Goal: Task Accomplishment & Management: Use online tool/utility

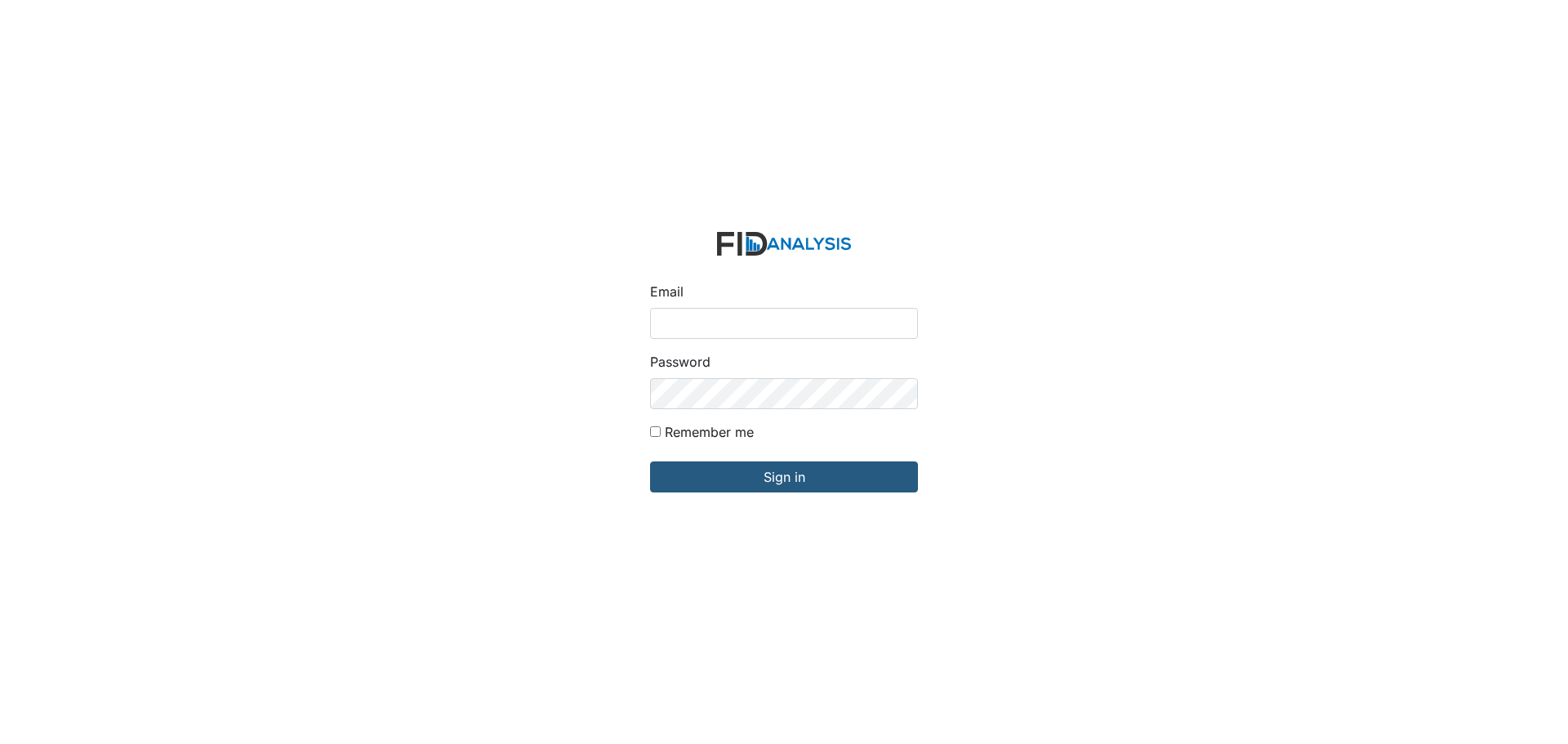
click at [676, 318] on input "Email" at bounding box center [784, 323] width 268 height 31
type input "[EMAIL_ADDRESS][DOMAIN_NAME]"
click at [650, 461] on input "Sign in" at bounding box center [784, 477] width 268 height 31
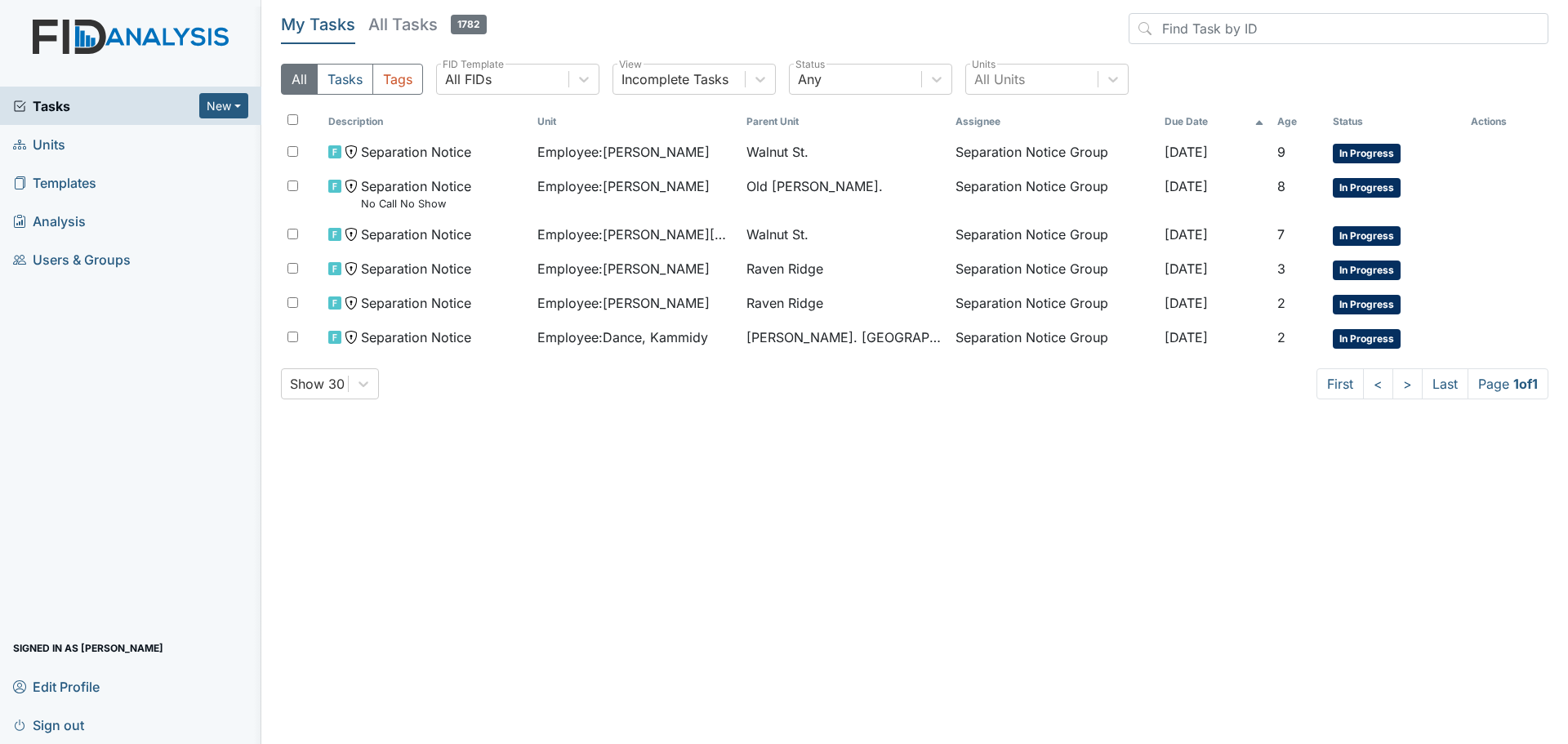
click at [536, 450] on main "My Tasks All Tasks 1782 All Tasks Tags All FIDs FID Template Incomplete Tasks V…" at bounding box center [915, 372] width 1307 height 744
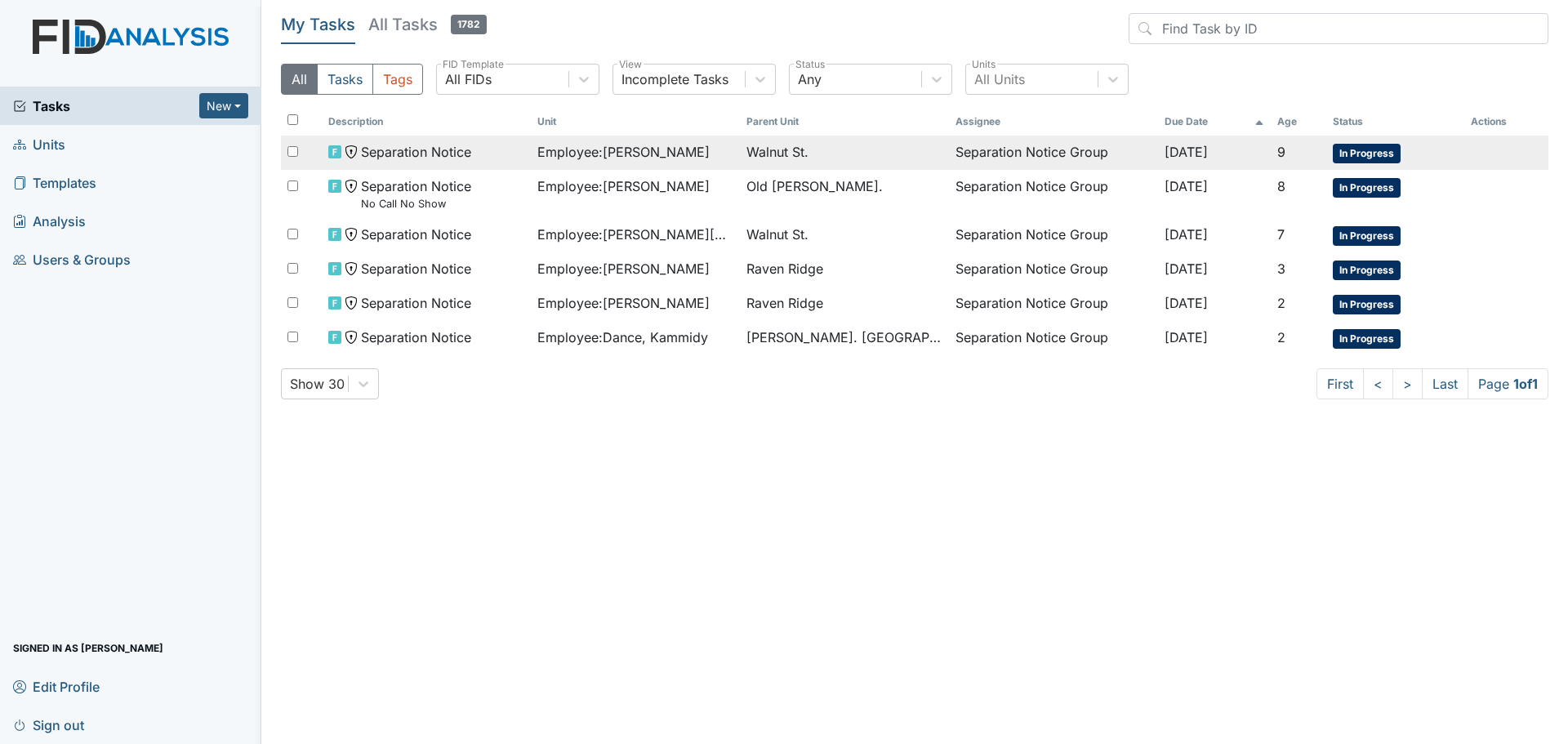
click at [565, 164] on td "Employee : Thorbs, Evelyn" at bounding box center [635, 153] width 209 height 35
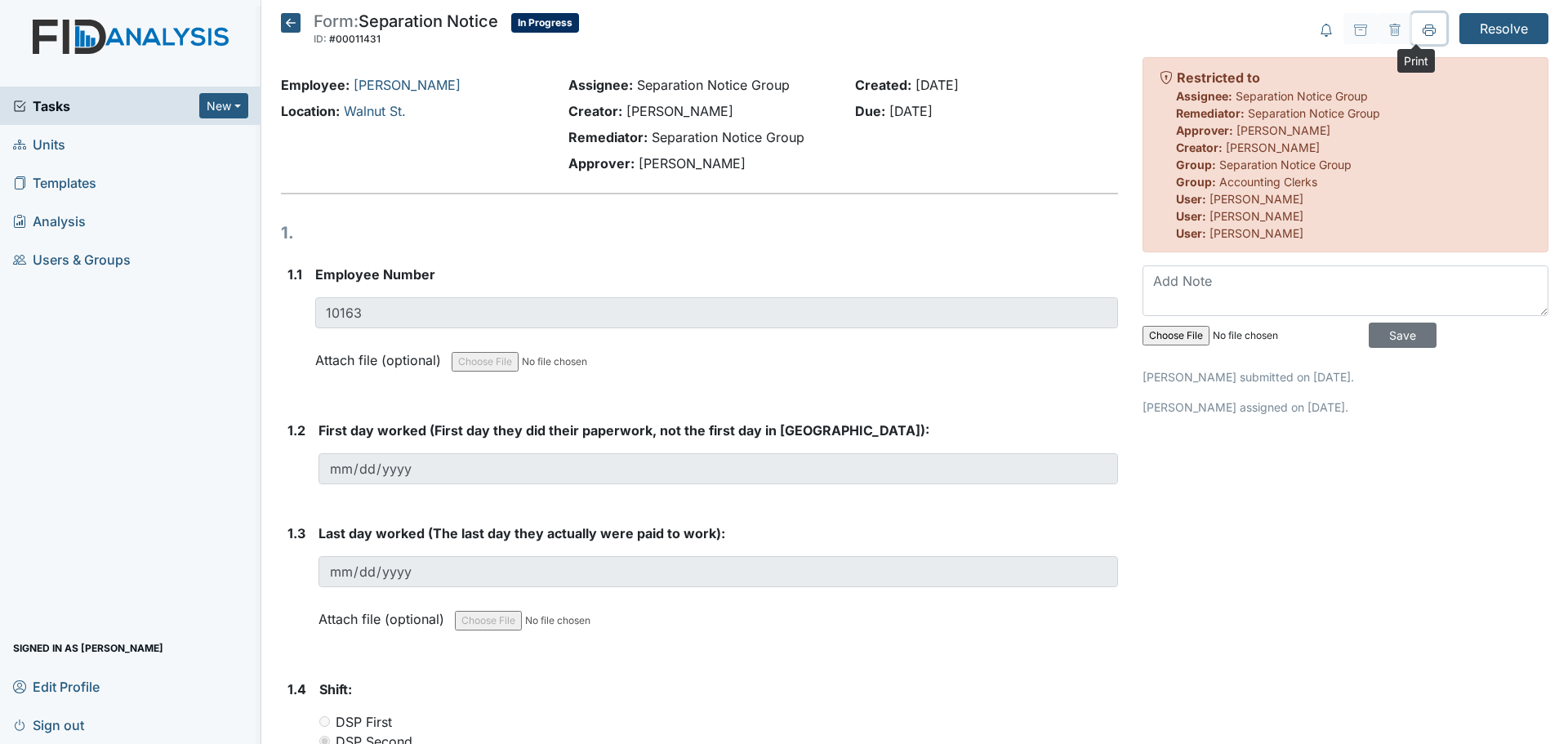
drag, startPoint x: 1418, startPoint y: 36, endPoint x: 1199, endPoint y: 646, distance: 648.1
click at [1423, 36] on icon at bounding box center [1429, 29] width 13 height 13
click at [290, 20] on icon at bounding box center [290, 22] width 20 height 20
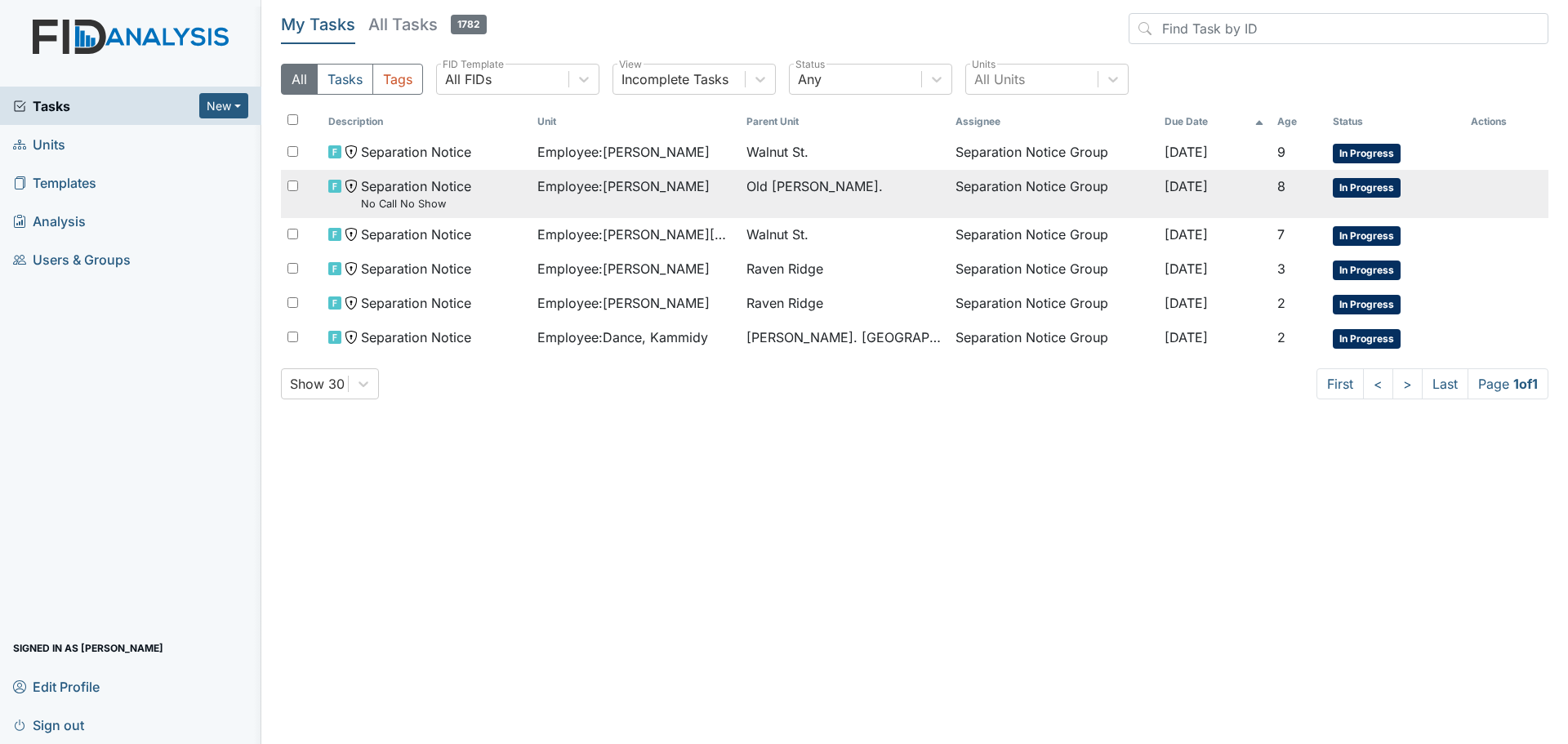
click at [664, 187] on span "Employee : Jordan, Natasha" at bounding box center [623, 186] width 172 height 20
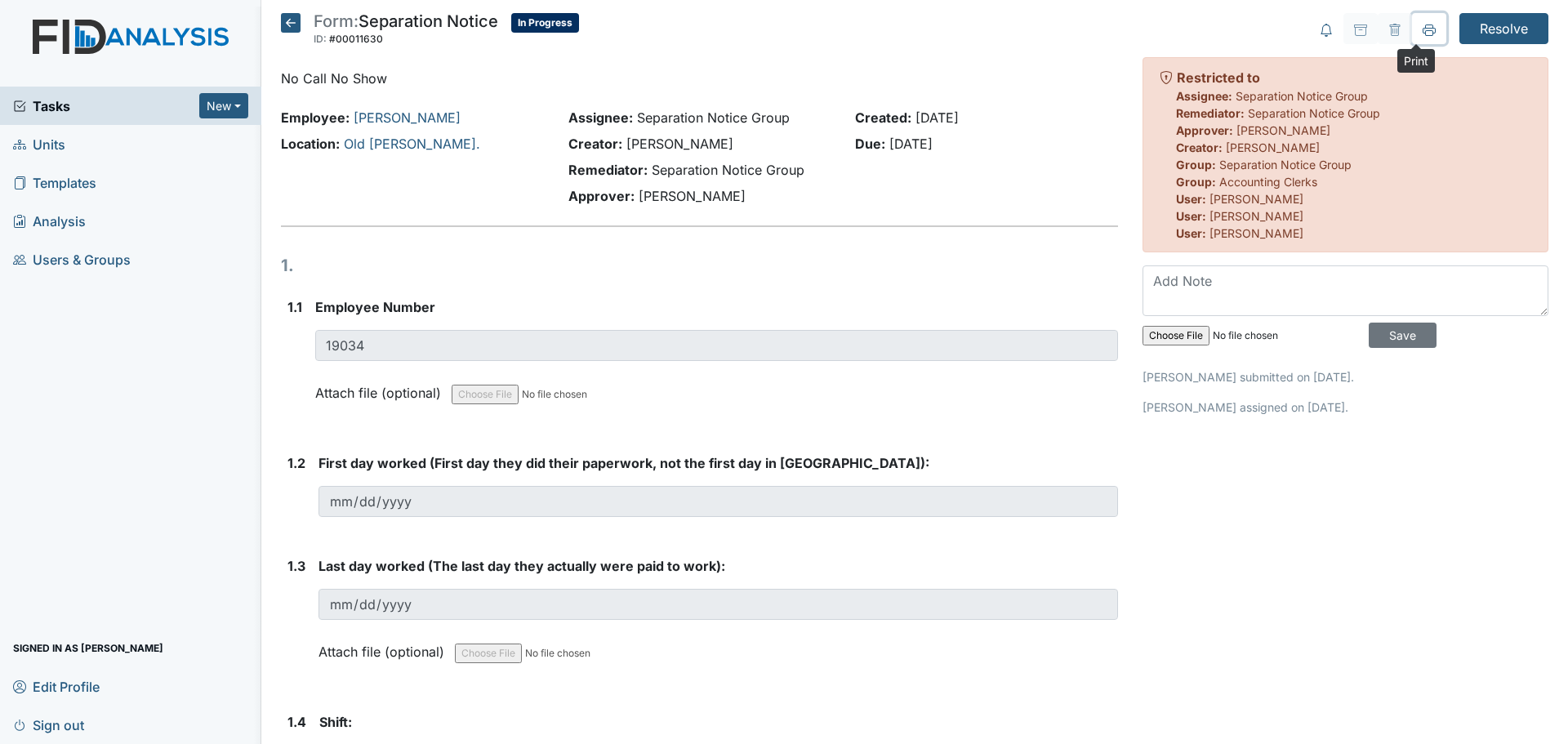
drag, startPoint x: 1418, startPoint y: 35, endPoint x: 1195, endPoint y: 627, distance: 632.6
click at [1423, 35] on icon at bounding box center [1429, 29] width 13 height 13
click at [288, 13] on icon at bounding box center [290, 22] width 20 height 20
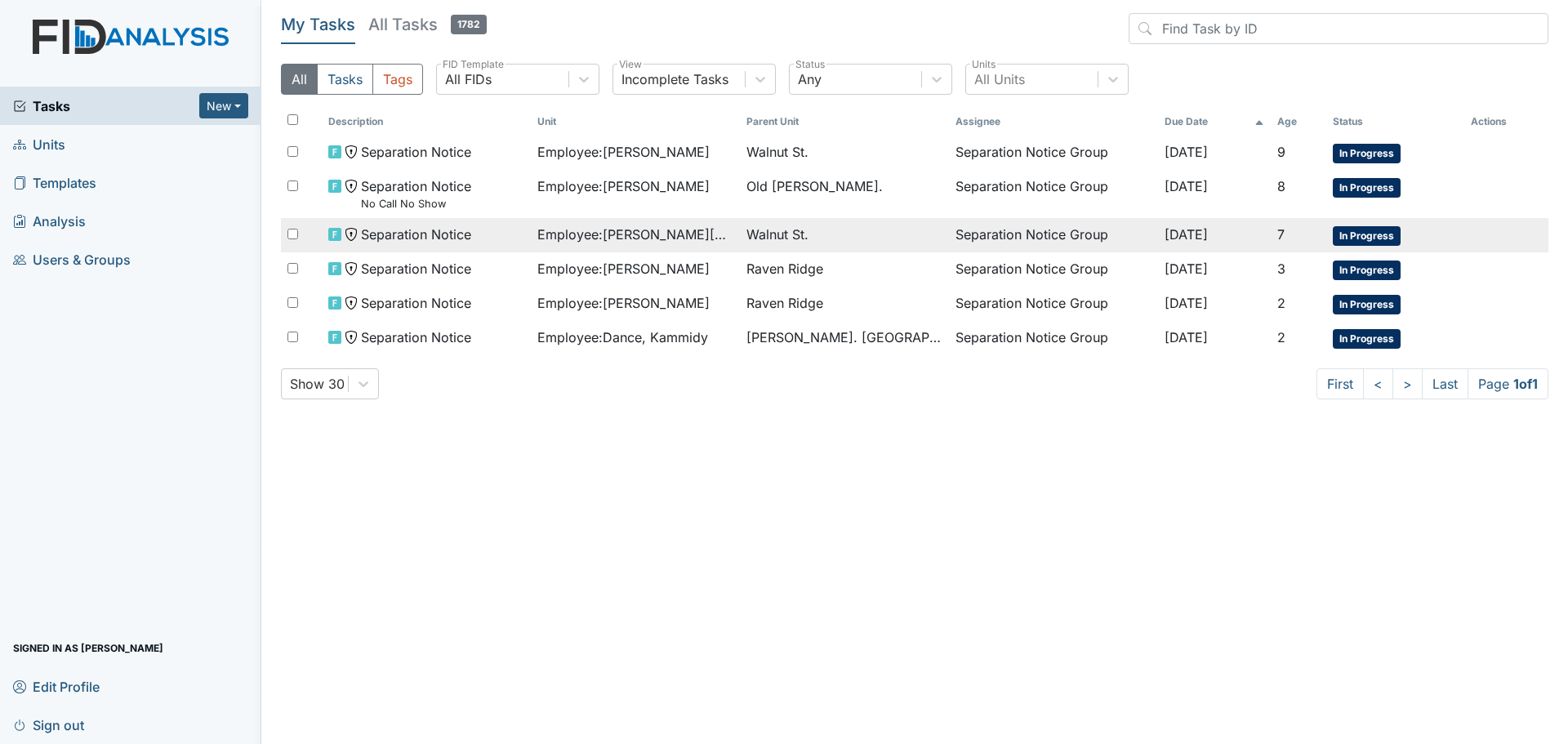
click at [681, 233] on span "Employee : Greenfield, Kyla" at bounding box center [635, 234] width 196 height 20
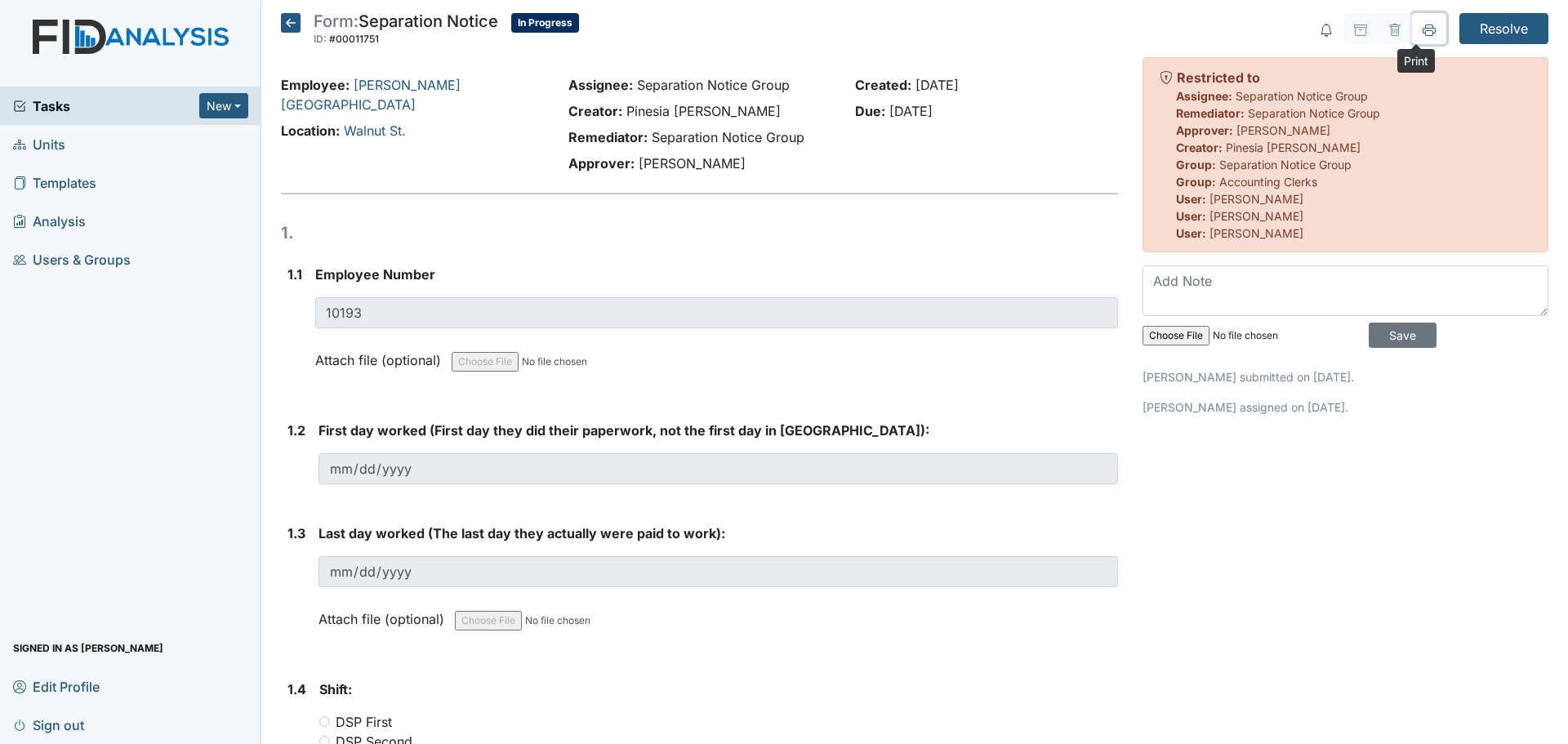
click at [1412, 34] on button at bounding box center [1430, 29] width 35 height 31
click at [286, 22] on icon at bounding box center [290, 22] width 20 height 20
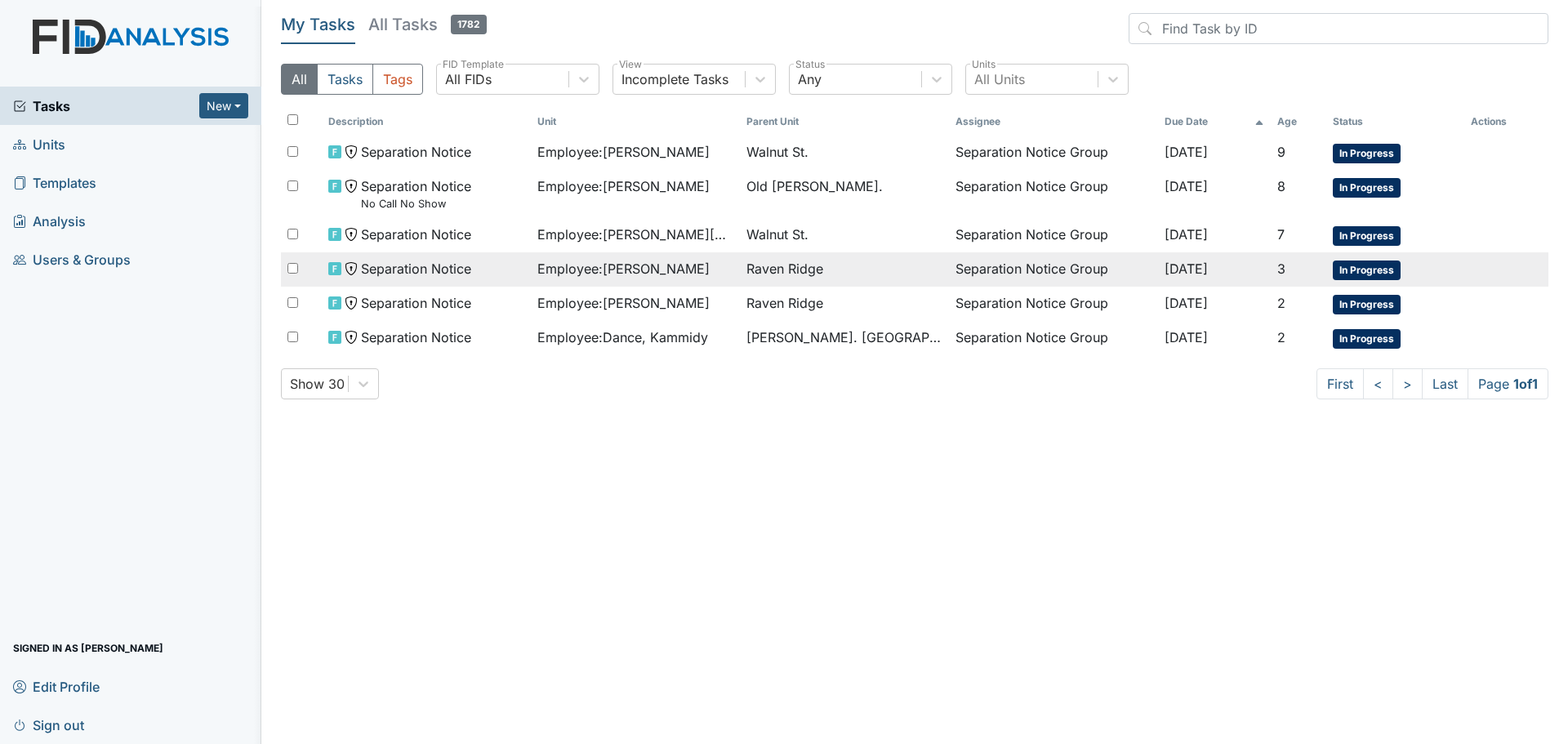
click at [583, 270] on span "Employee : Smith, Arlene" at bounding box center [623, 269] width 172 height 20
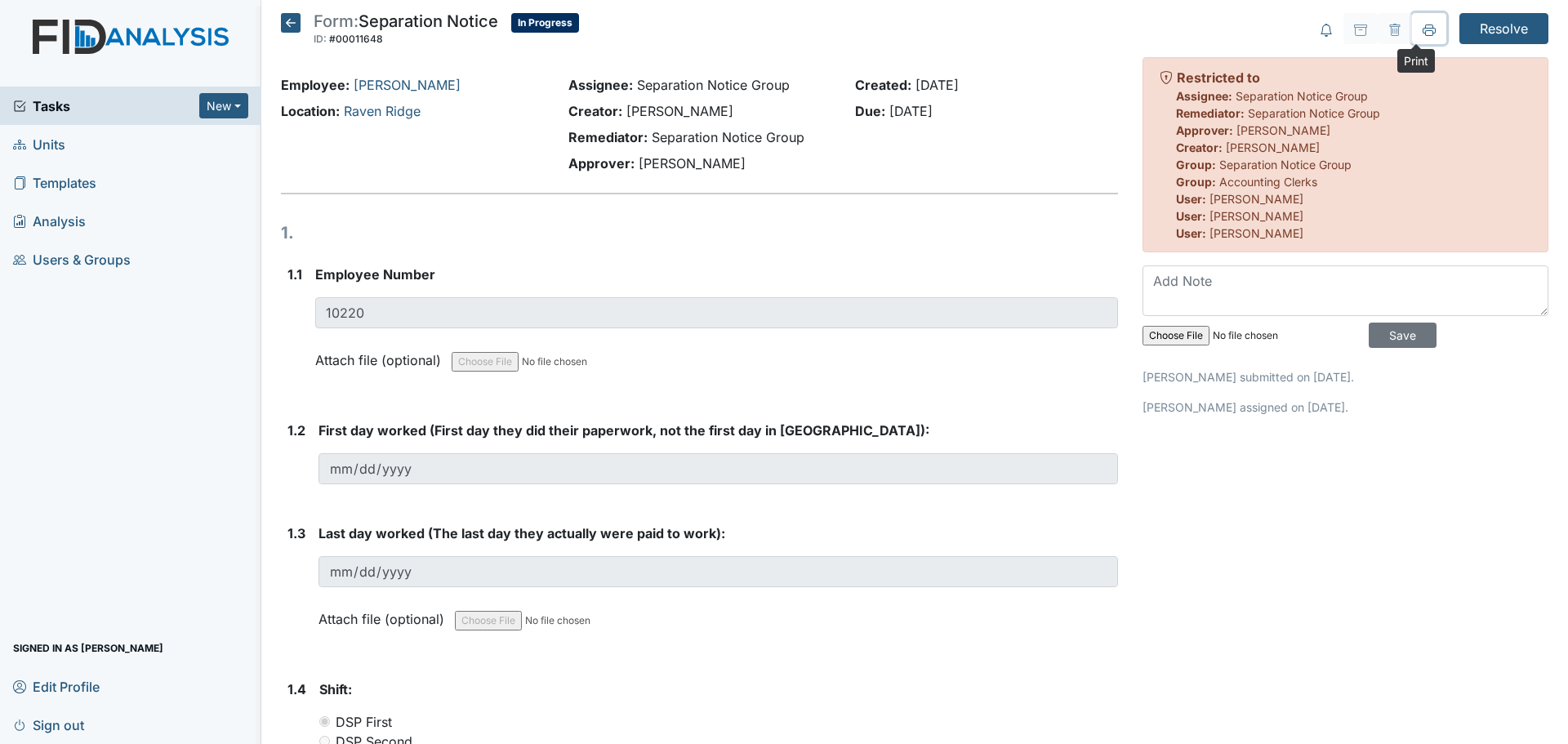
click at [1425, 31] on button at bounding box center [1430, 29] width 35 height 31
click at [290, 30] on icon at bounding box center [290, 22] width 20 height 20
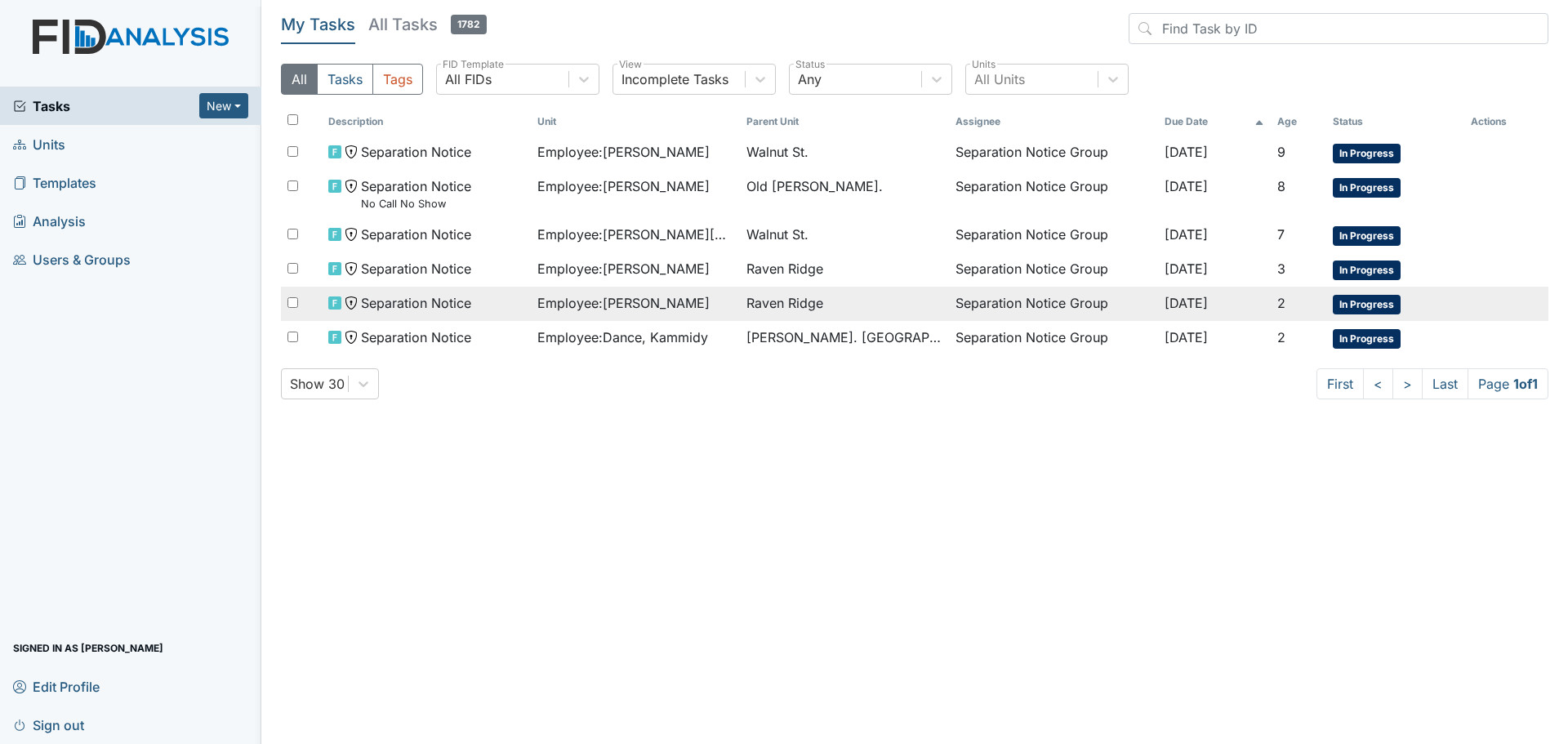
click at [610, 291] on td "Employee : [PERSON_NAME]" at bounding box center [635, 304] width 209 height 35
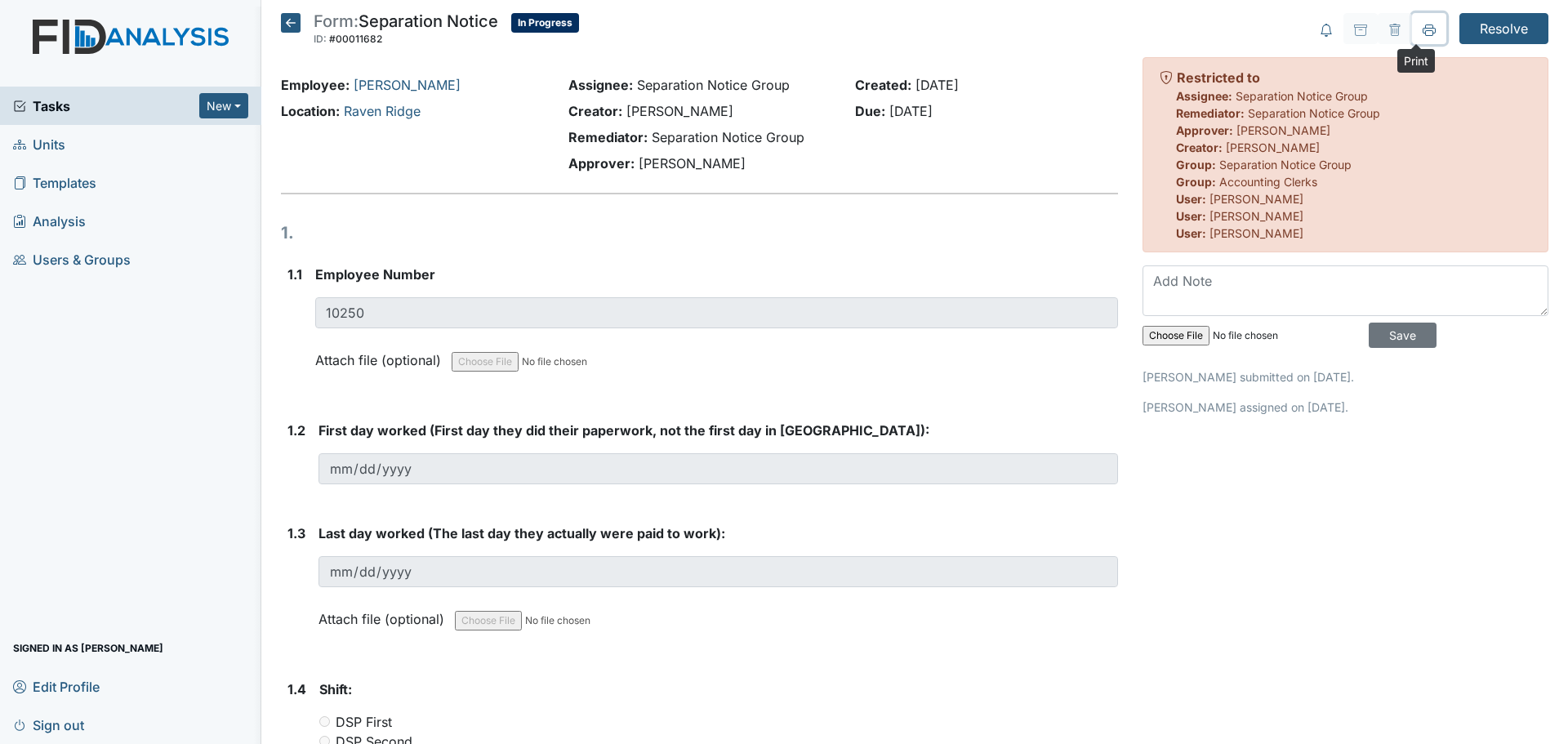
drag, startPoint x: 1413, startPoint y: 31, endPoint x: 1125, endPoint y: 582, distance: 621.7
click at [1425, 31] on icon at bounding box center [1429, 33] width 8 height 6
click at [294, 23] on icon at bounding box center [290, 22] width 20 height 20
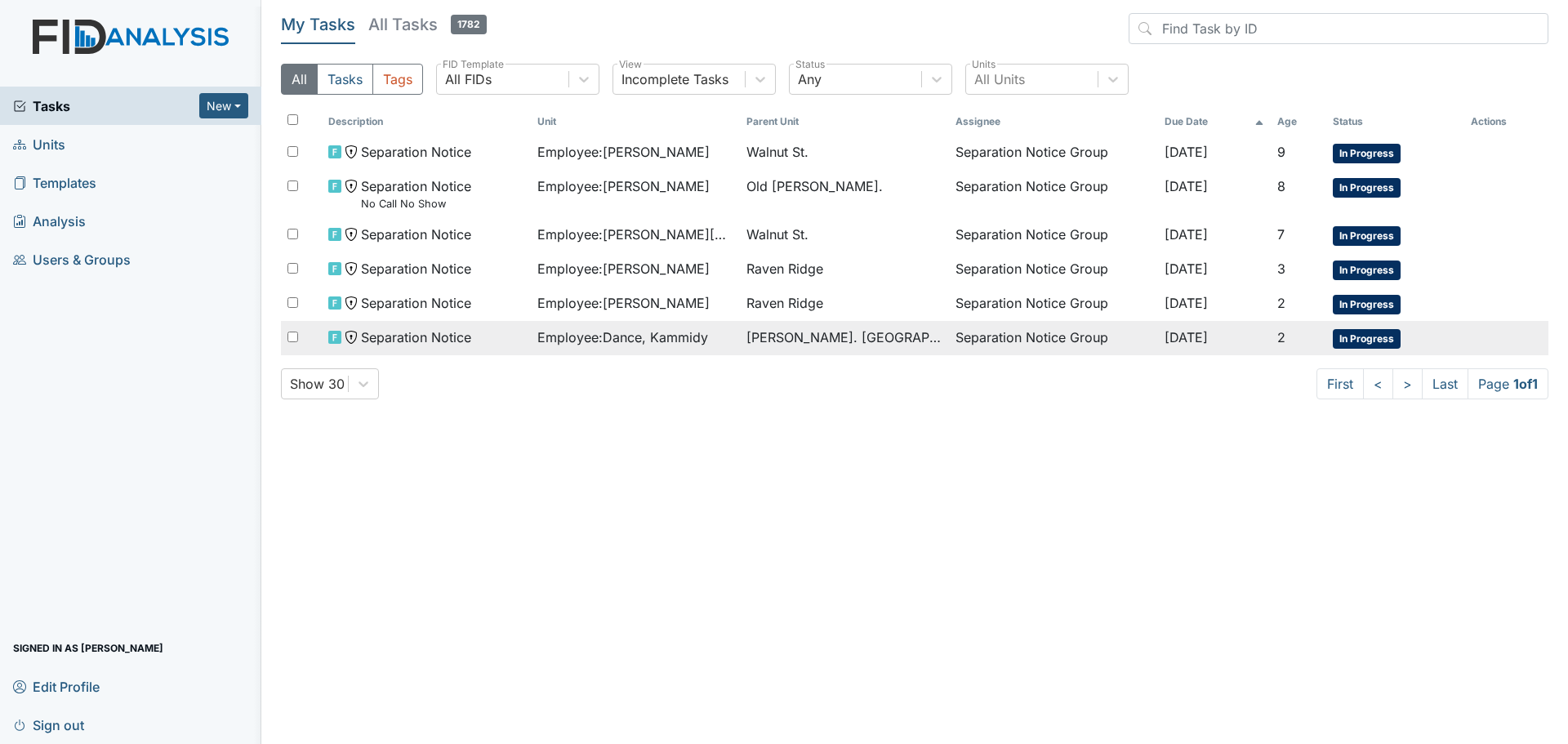
click at [630, 340] on span "Employee : Dance, Kammidy" at bounding box center [623, 337] width 171 height 20
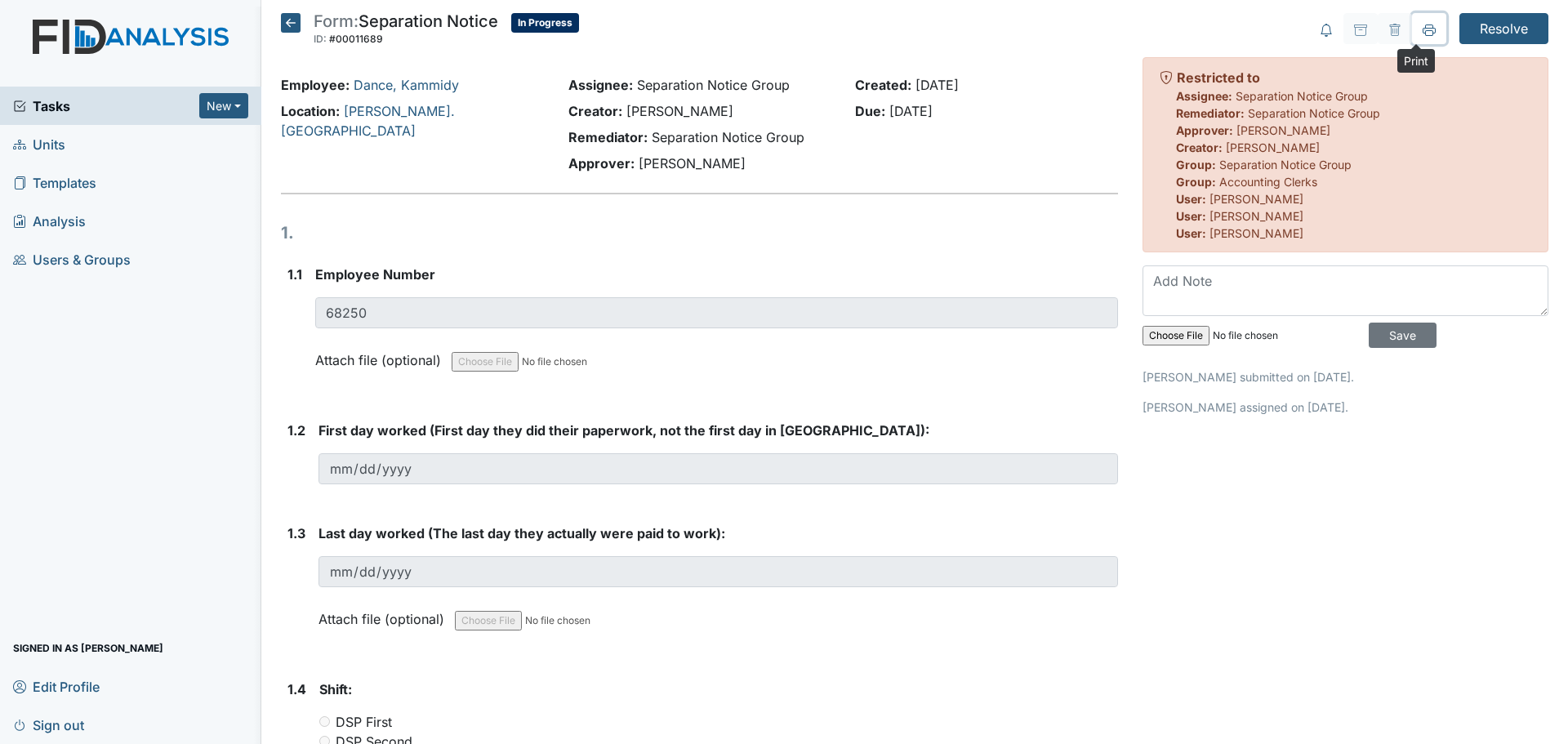
click at [1423, 27] on icon at bounding box center [1429, 29] width 13 height 13
click at [293, 22] on icon at bounding box center [290, 22] width 20 height 20
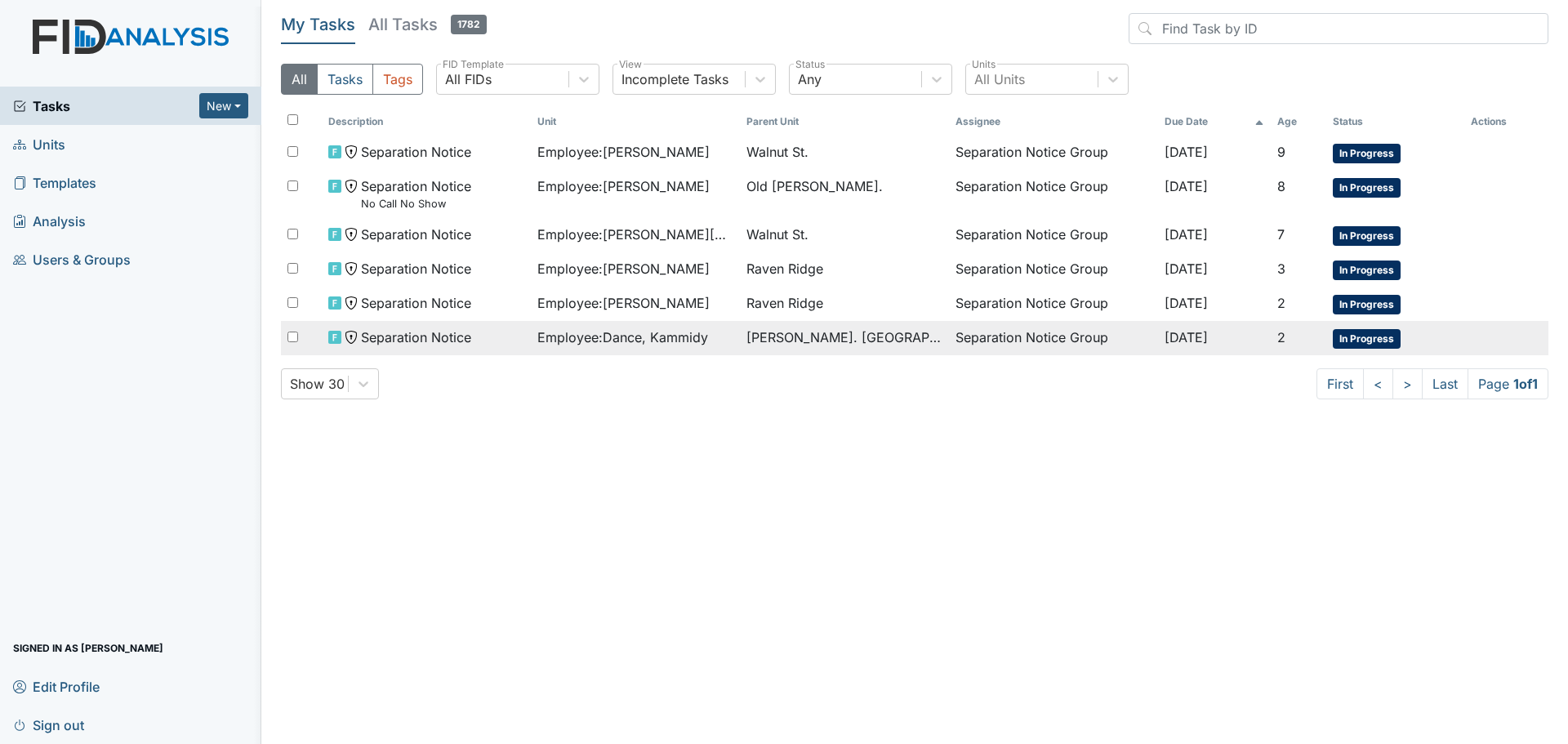
click at [616, 327] on td "Employee : Dance, Kammidy" at bounding box center [635, 338] width 209 height 35
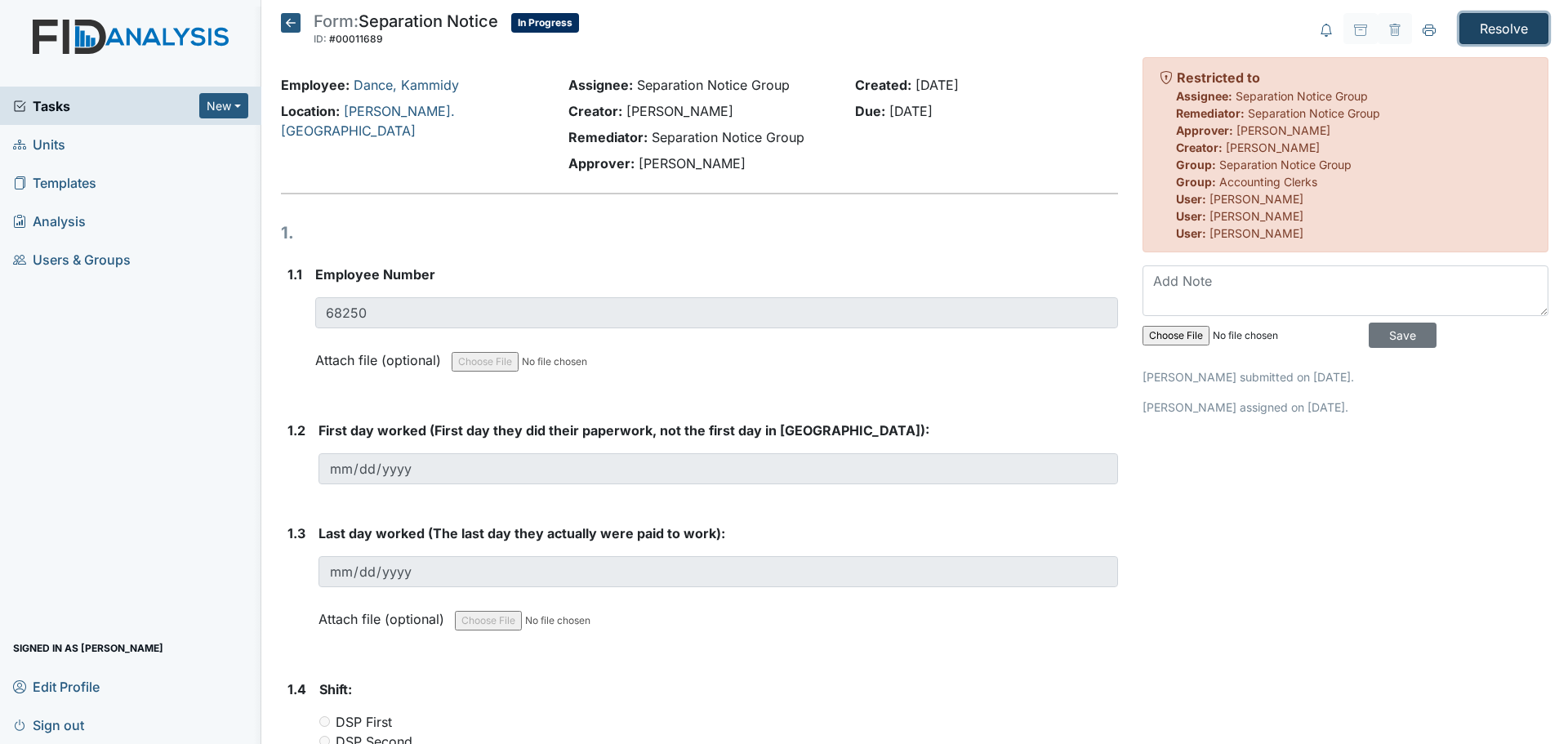
click at [1489, 23] on input "Resolve" at bounding box center [1504, 29] width 89 height 31
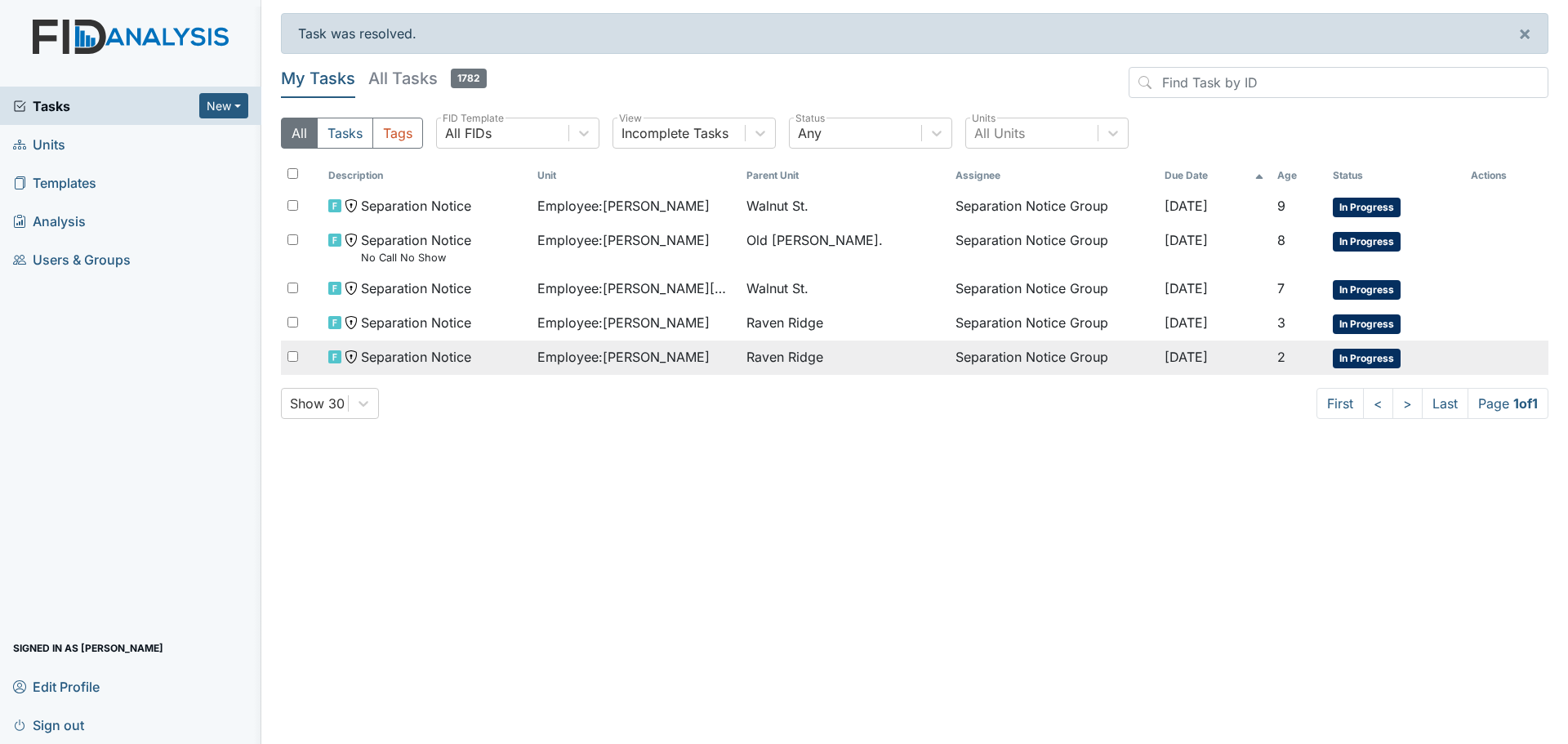
click at [693, 358] on span "Employee : Pettiway, Constance" at bounding box center [623, 357] width 172 height 20
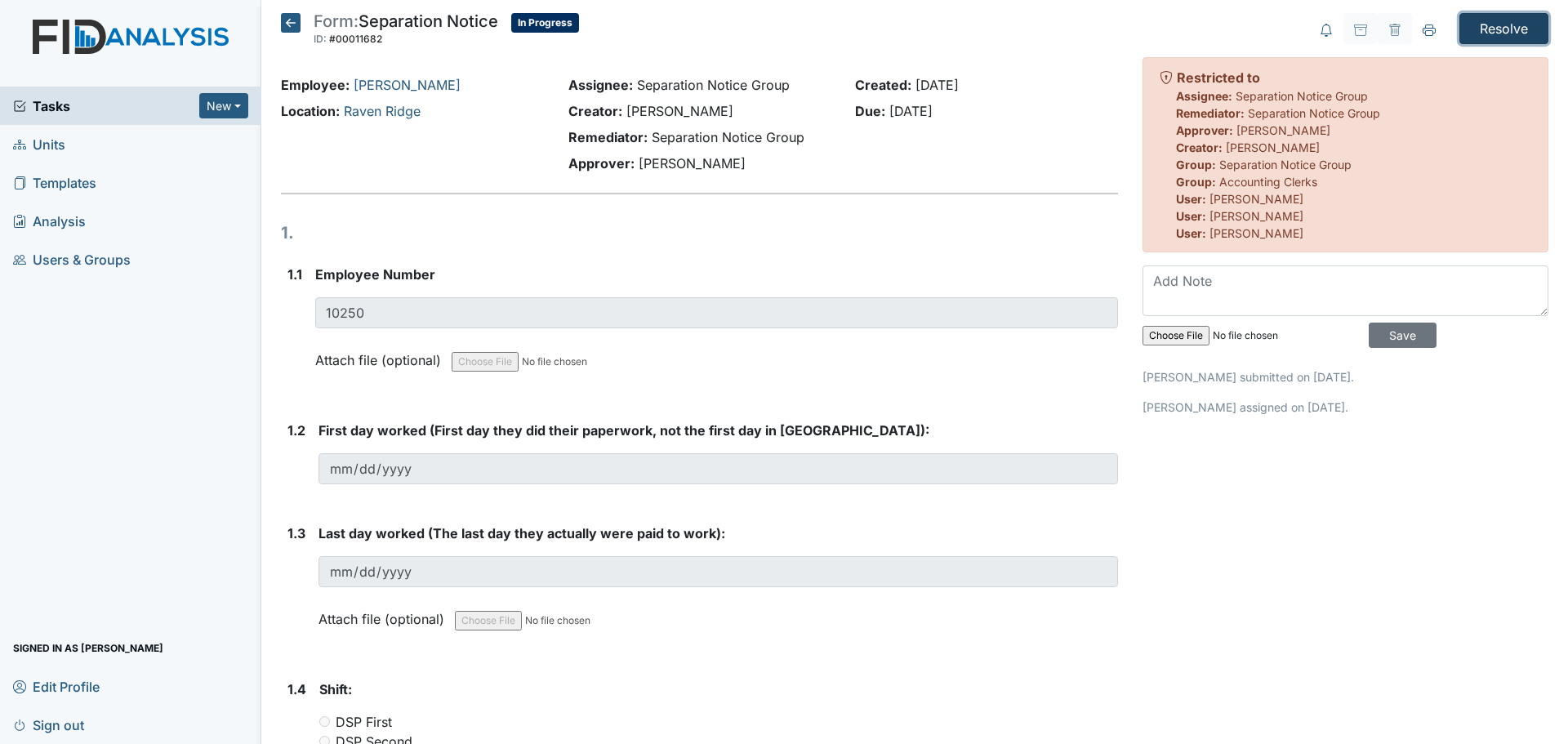
click at [1501, 21] on input "Resolve" at bounding box center [1504, 29] width 89 height 31
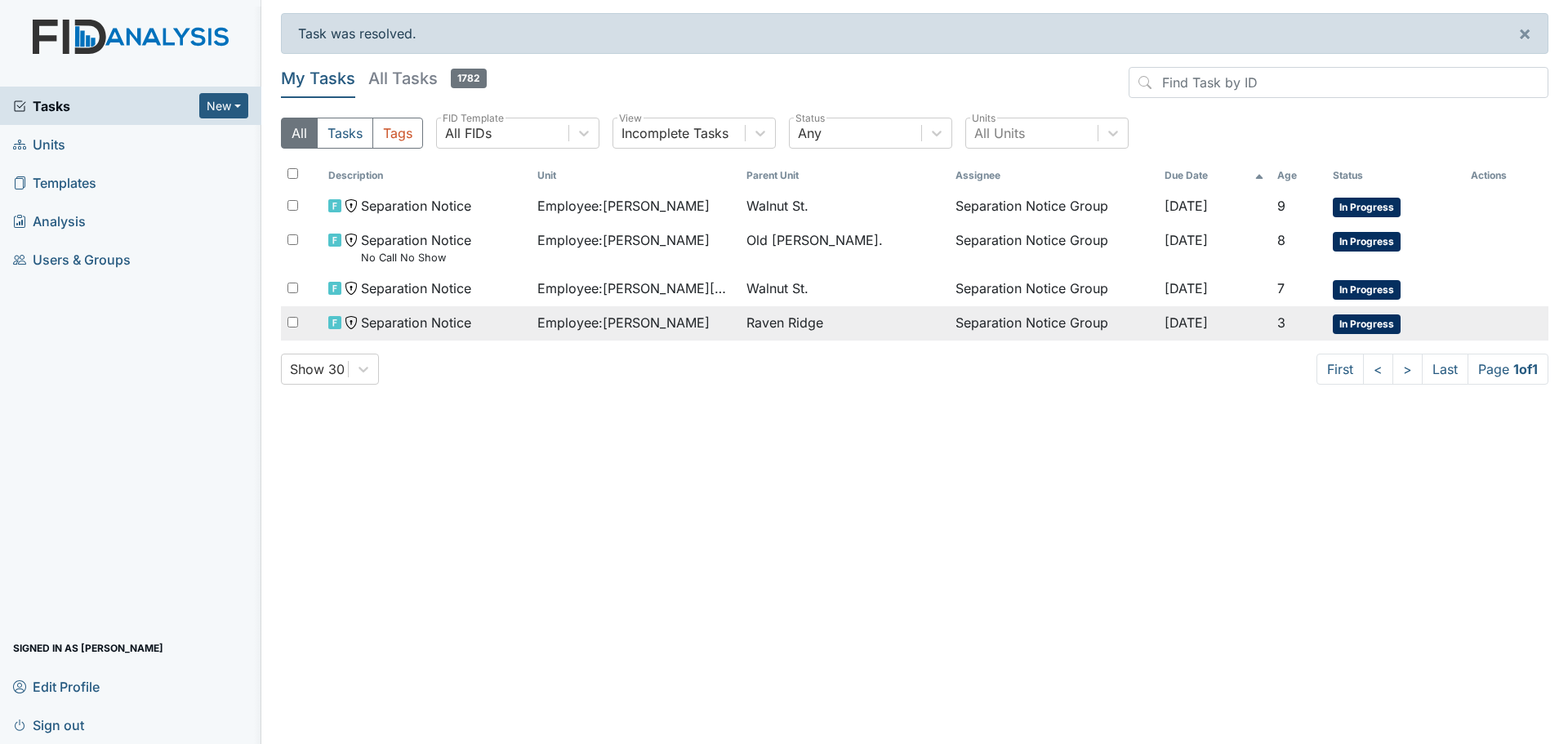
click at [687, 332] on span "Employee : [PERSON_NAME]" at bounding box center [623, 322] width 172 height 20
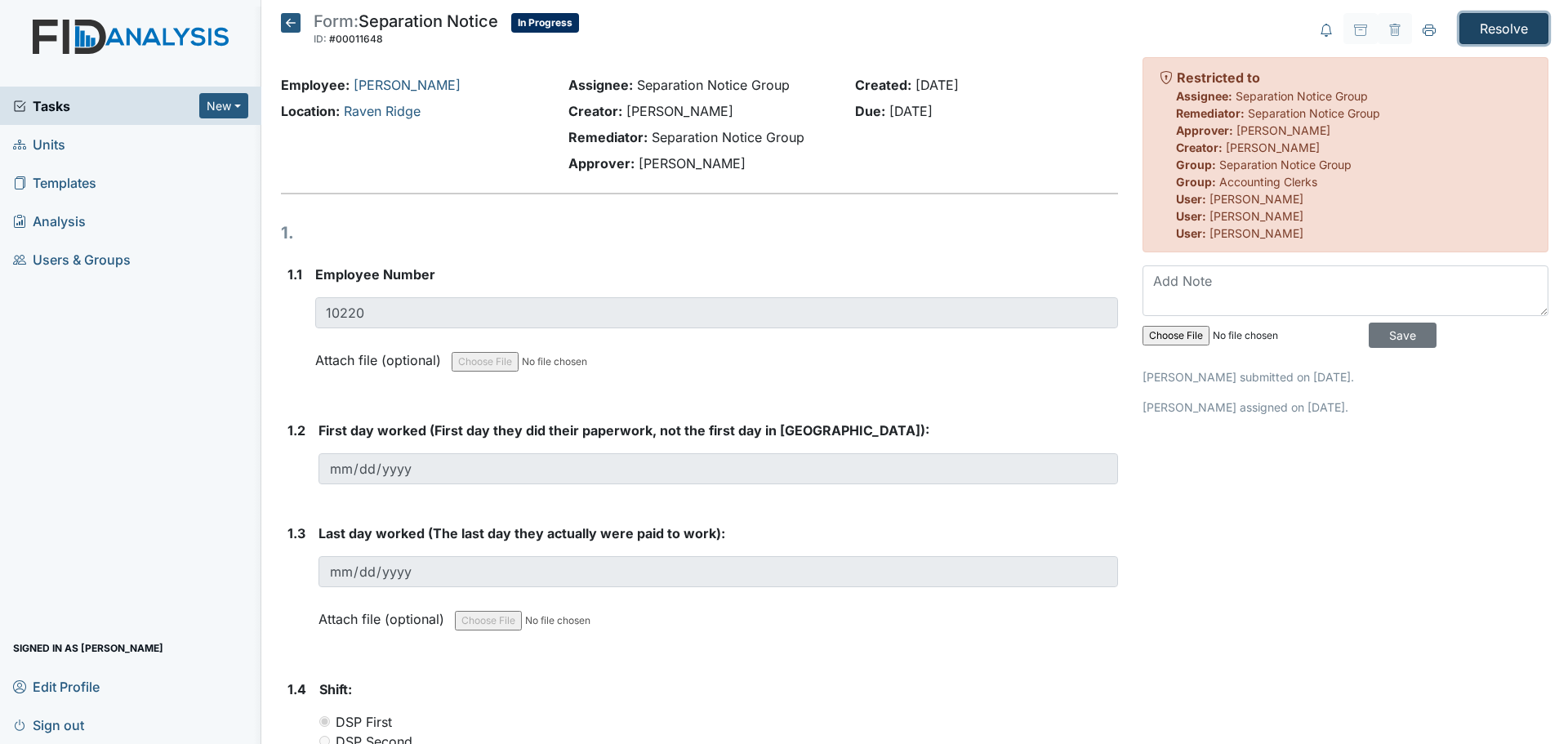
drag, startPoint x: 1501, startPoint y: 31, endPoint x: 1434, endPoint y: 54, distance: 70.8
click at [1500, 31] on input "Resolve" at bounding box center [1504, 29] width 89 height 31
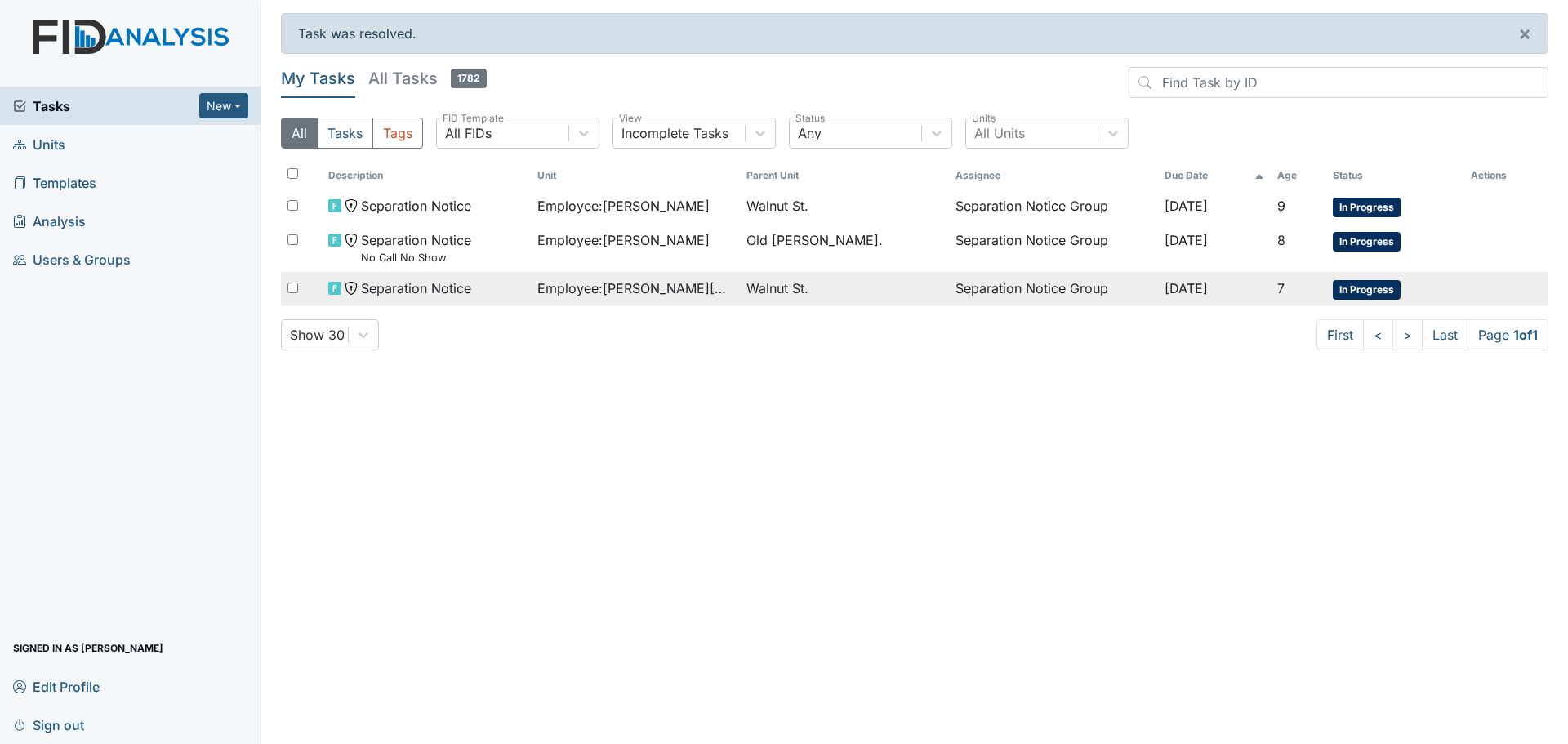
click at [666, 286] on span "Employee : [GEOGRAPHIC_DATA][PERSON_NAME][GEOGRAPHIC_DATA]" at bounding box center [635, 288] width 196 height 20
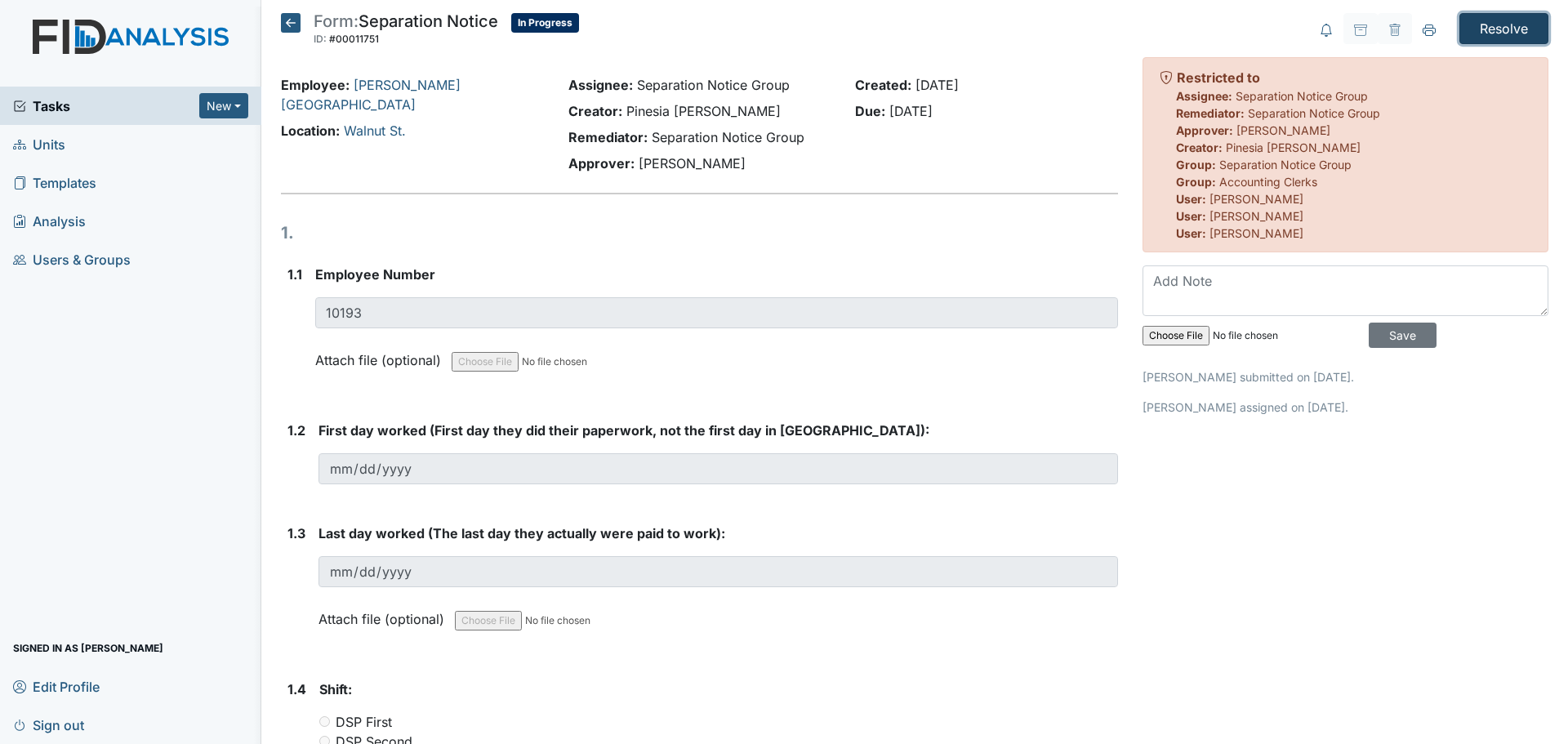
click at [1478, 22] on input "Resolve" at bounding box center [1504, 29] width 89 height 31
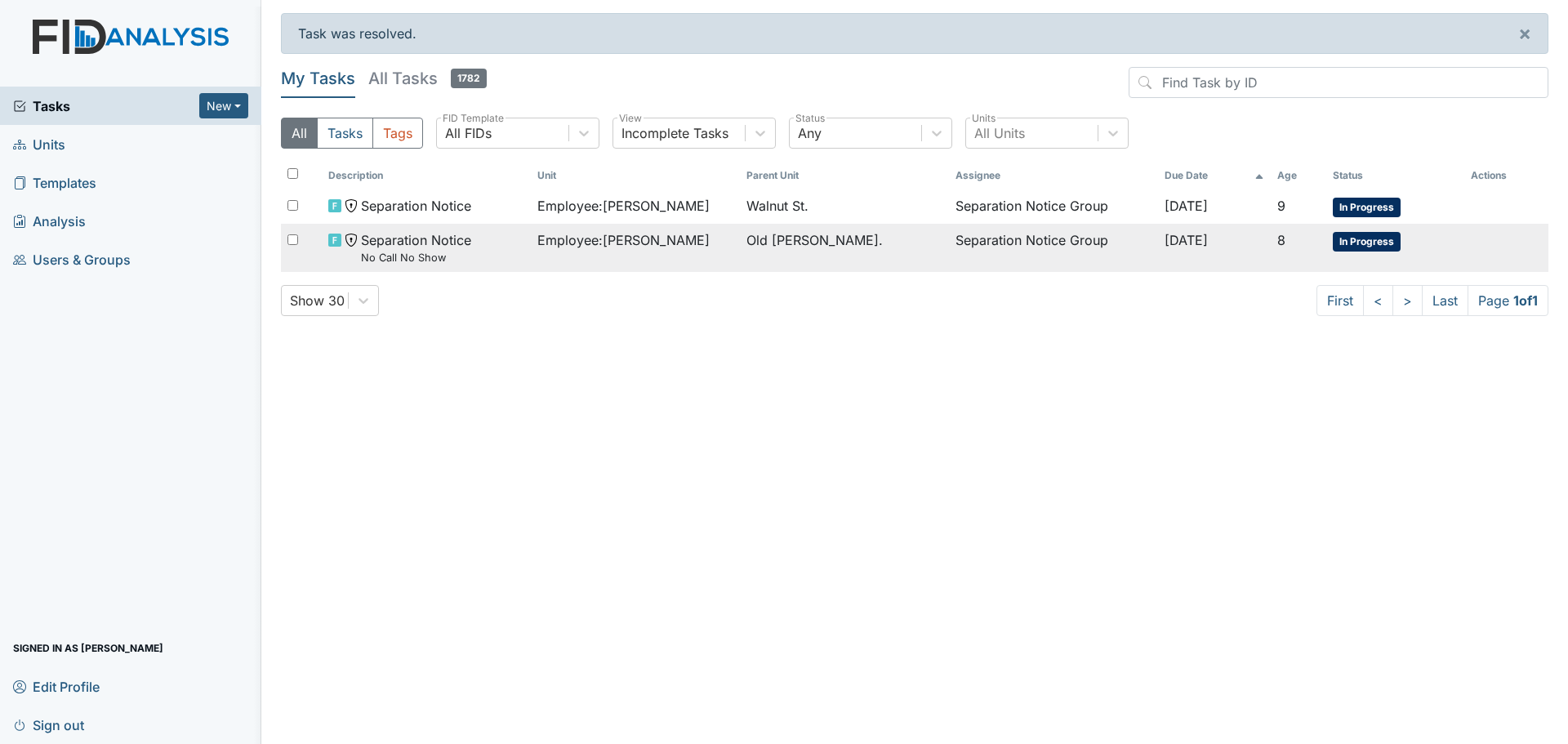
click at [650, 243] on span "Employee : [PERSON_NAME]" at bounding box center [623, 239] width 172 height 20
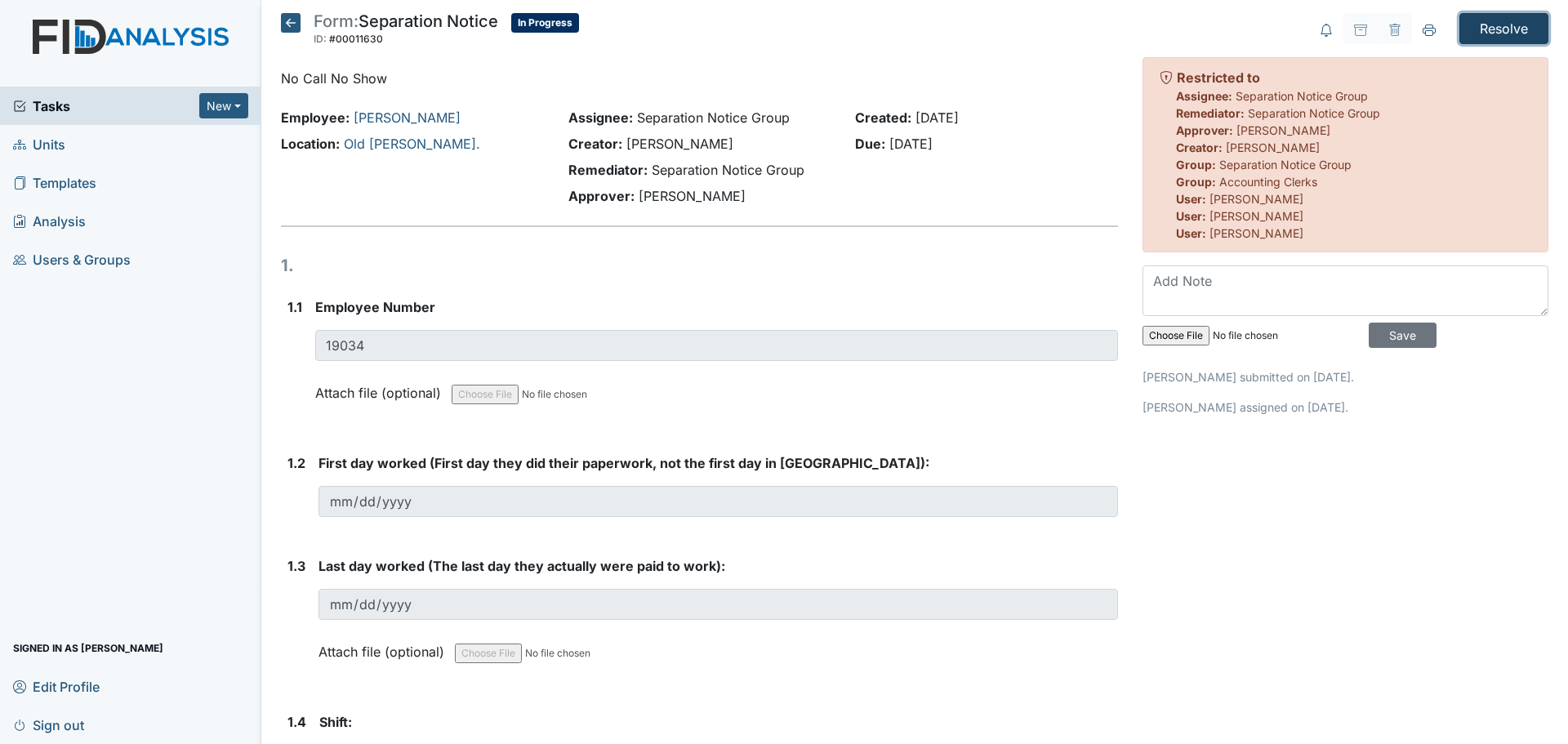
click at [1511, 32] on input "Resolve" at bounding box center [1504, 29] width 89 height 31
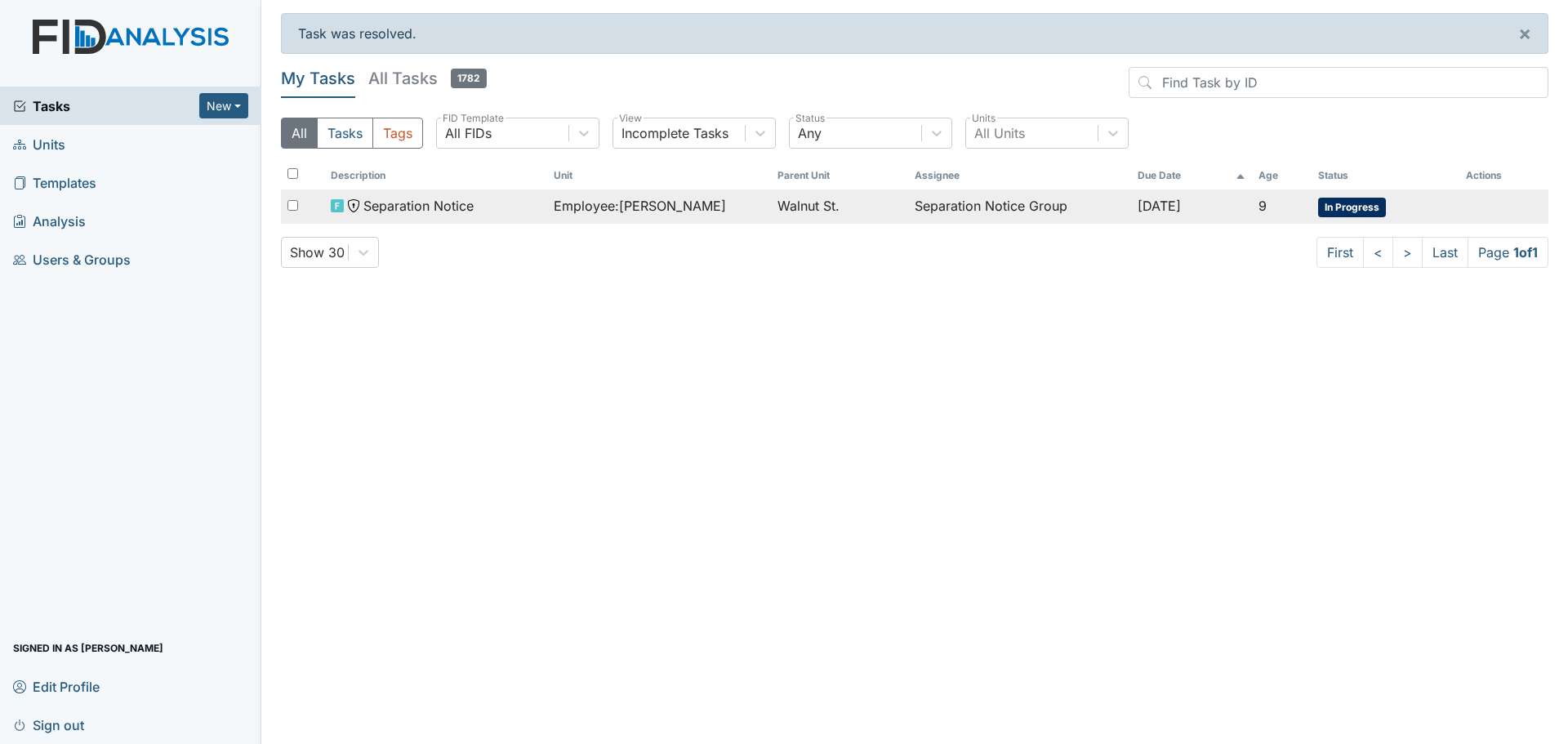
click at [692, 197] on span "Employee : [PERSON_NAME]" at bounding box center [640, 206] width 172 height 20
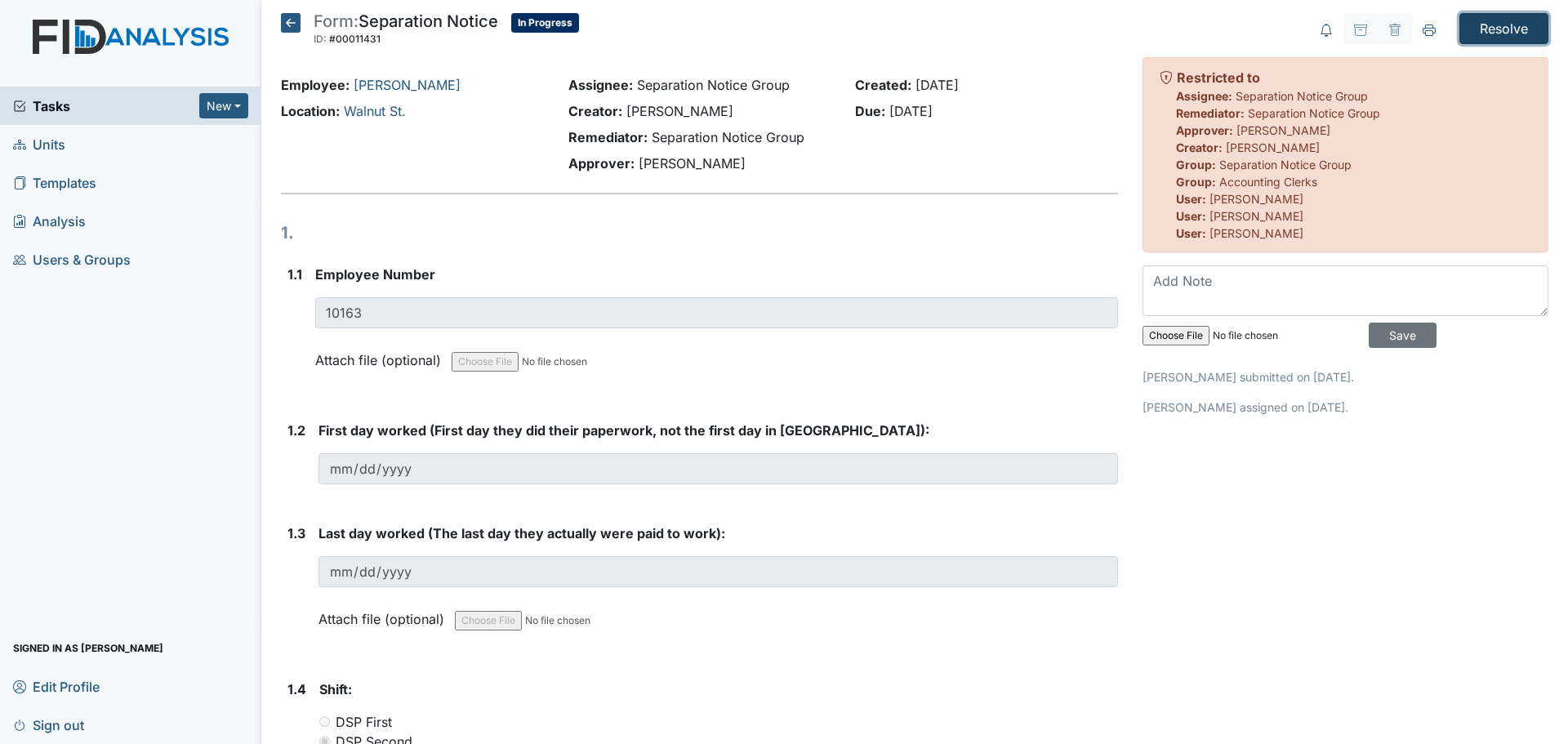
click at [1489, 19] on input "Resolve" at bounding box center [1504, 29] width 89 height 31
